Goal: Check status: Check status

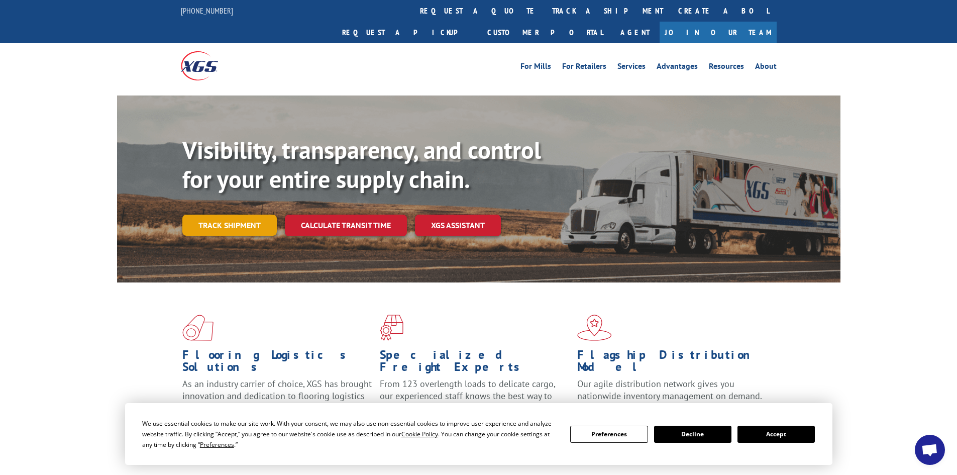
click at [248, 215] on link "Track shipment" at bounding box center [229, 225] width 94 height 21
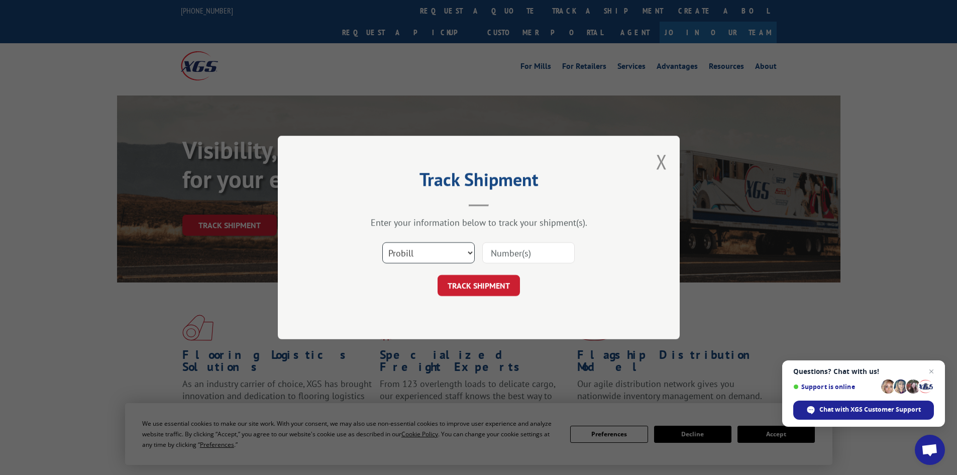
click at [471, 252] on select "Select category... Probill BOL PO" at bounding box center [428, 252] width 92 height 21
select select "bol"
click at [382, 242] on select "Select category... Probill BOL PO" at bounding box center [428, 252] width 92 height 21
paste input "6017580"
type input "6017580"
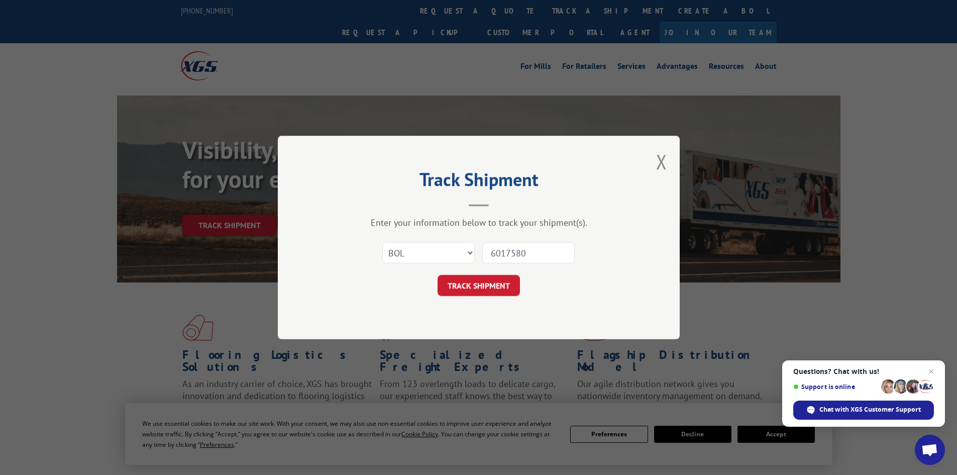
click at [473, 285] on button "TRACK SHIPMENT" at bounding box center [479, 285] width 82 height 21
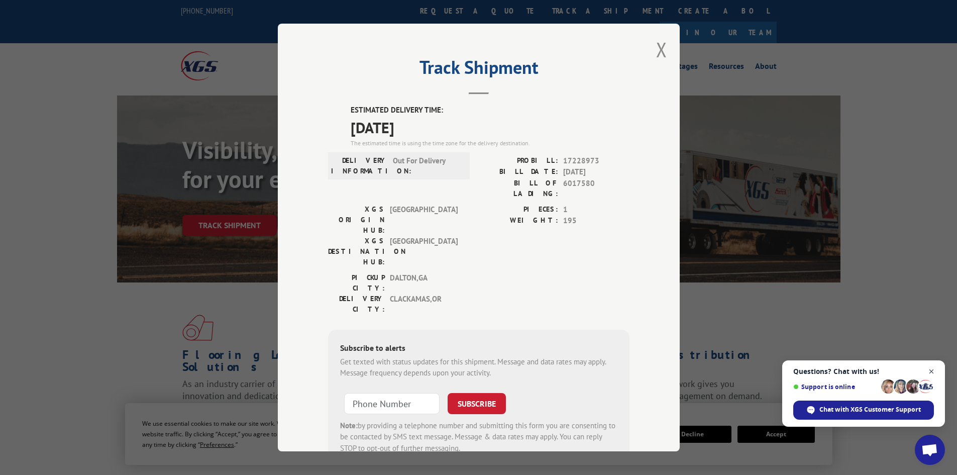
click at [932, 370] on span "Close chat" at bounding box center [932, 371] width 13 height 13
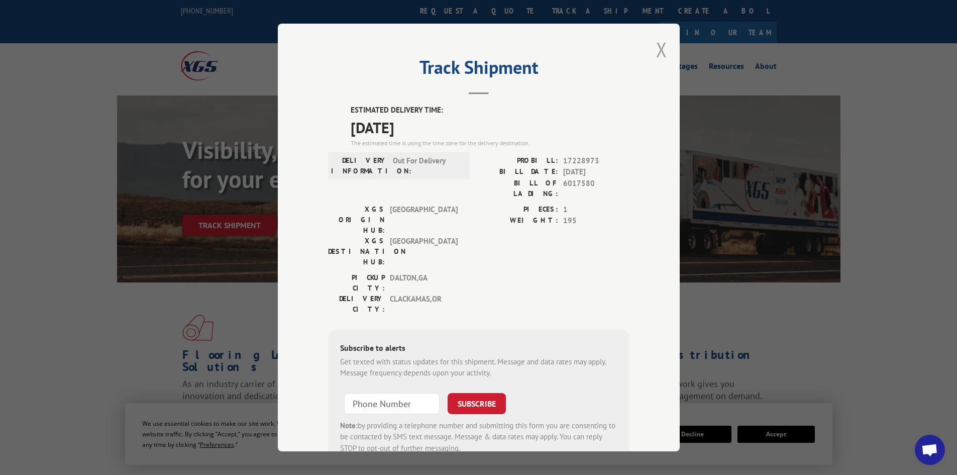
click at [657, 48] on button "Close modal" at bounding box center [661, 49] width 11 height 27
